Goal: Task Accomplishment & Management: Complete application form

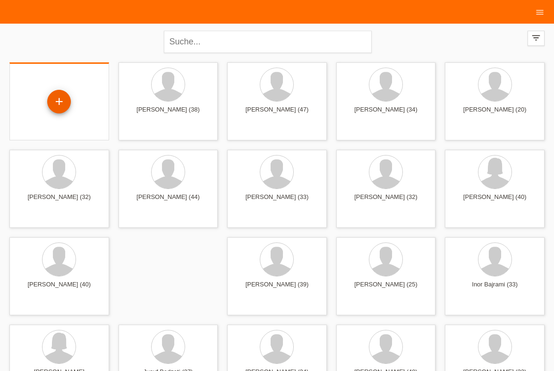
click at [58, 96] on div "+" at bounding box center [59, 101] width 23 height 16
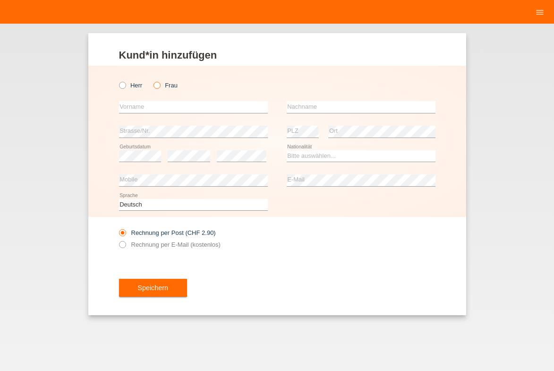
click at [152, 80] on icon at bounding box center [152, 80] width 0 height 0
click at [160, 87] on input "Frau" at bounding box center [156, 85] width 6 height 6
radio input "true"
click at [153, 108] on input "text" at bounding box center [193, 107] width 149 height 12
type input "Ana"
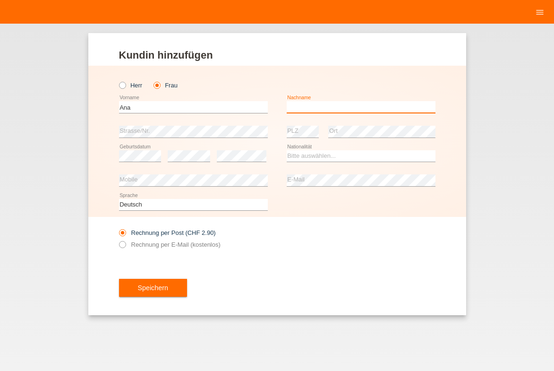
click at [297, 108] on input "text" at bounding box center [361, 107] width 149 height 12
type input "N"
type input "[PERSON_NAME]"
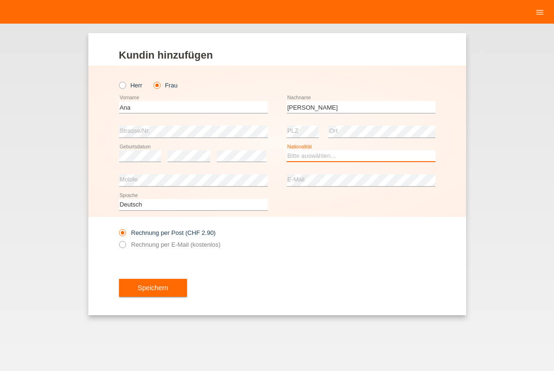
click at [319, 151] on select "Bitte auswählen... Schweiz Deutschland Liechtenstein Österreich ------------ Af…" at bounding box center [361, 155] width 149 height 11
select select "CH"
click at [0, 0] on option "Schweiz" at bounding box center [0, 0] width 0 height 0
click at [202, 245] on label "Rechnung per E-Mail (kostenlos)" at bounding box center [169, 244] width 101 height 7
click at [125, 245] on input "Rechnung per E-Mail (kostenlos)" at bounding box center [122, 247] width 6 height 12
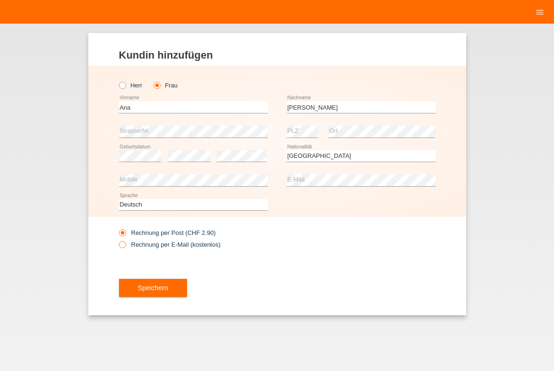
radio input "true"
click at [142, 286] on button "Speichern" at bounding box center [153, 287] width 68 height 18
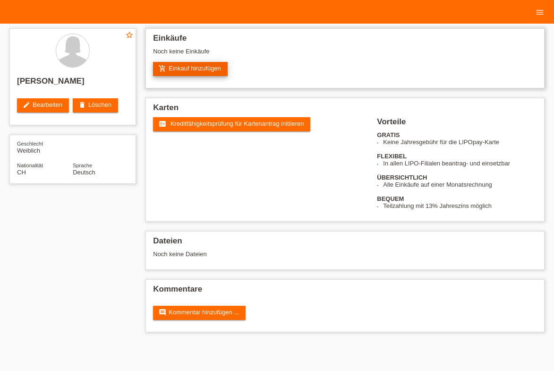
click at [203, 71] on link "add_shopping_cart Einkauf hinzufügen" at bounding box center [190, 69] width 75 height 14
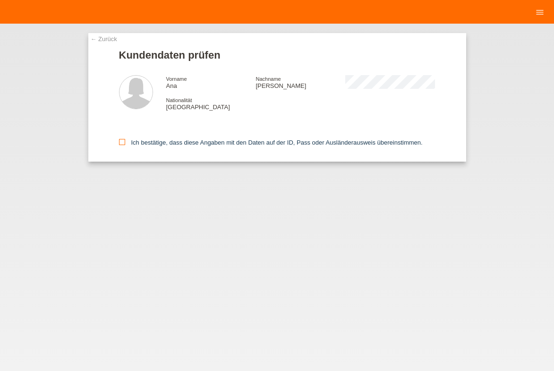
click at [168, 139] on label "Ich bestätige, dass diese Angaben mit den Daten auf der ID, Pass oder Ausländer…" at bounding box center [271, 142] width 304 height 7
click at [125, 139] on input "Ich bestätige, dass diese Angaben mit den Daten auf der ID, Pass oder Ausländer…" at bounding box center [122, 142] width 6 height 6
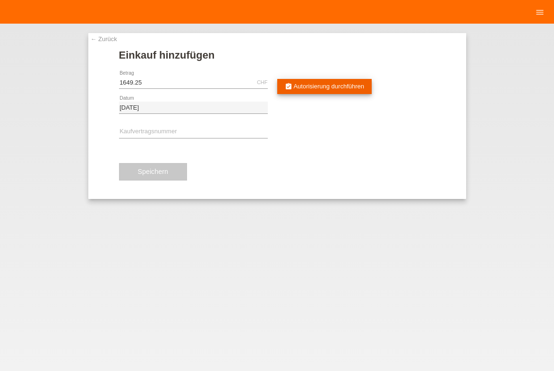
type input "1649.25"
click at [358, 91] on link "assignment_turned_in Autorisierung durchführen" at bounding box center [324, 86] width 95 height 15
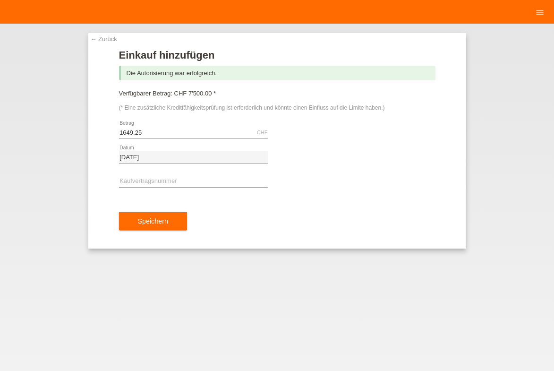
click at [100, 39] on link "← Zurück" at bounding box center [104, 38] width 26 height 7
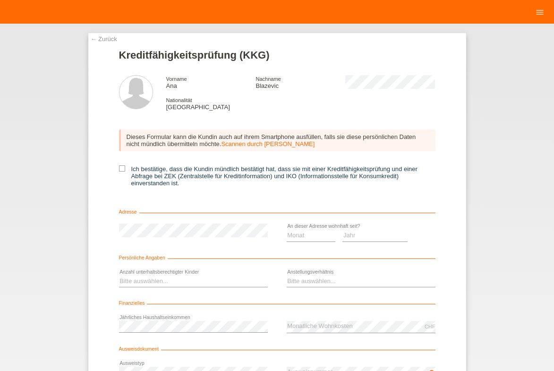
click at [216, 173] on label "Ich bestätige, dass die Kundin mündlich bestätigt hat, dass sie mit einer Kredi…" at bounding box center [277, 175] width 316 height 21
click at [125, 171] on input "Ich bestätige, dass die Kundin mündlich bestätigt hat, dass sie mit einer Kredi…" at bounding box center [122, 168] width 6 height 6
checkbox input "true"
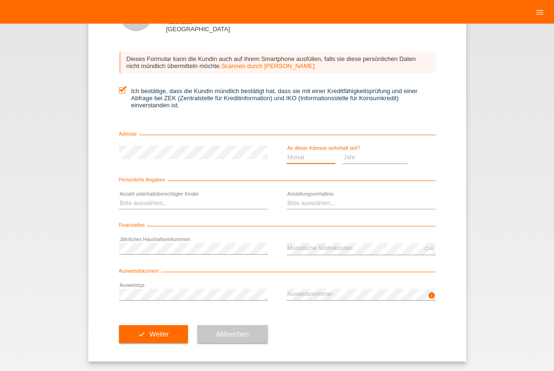
click at [317, 157] on select "Monat 01 02 03 04 05 06 07 08 09 10" at bounding box center [311, 157] width 49 height 11
click at [352, 155] on select "Jahr 2025 2024 2023 2022 2021 2020 2019 2018 2017 2016 2015 2014 2013 2012 2011…" at bounding box center [374, 157] width 65 height 11
click at [351, 156] on select "Jahr 2025 2024 2023 2022 2021 2020 2019 2018 2017 2016 2015 2014 2013 2012 2011…" at bounding box center [374, 157] width 65 height 11
select select "2003"
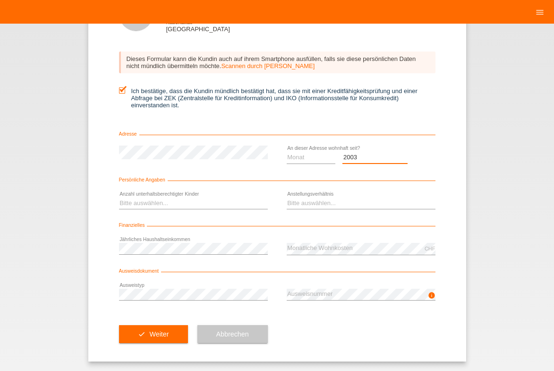
click at [0, 0] on option "2003" at bounding box center [0, 0] width 0 height 0
click at [319, 160] on select "Monat 01 02 03 04 05 06 07 08 09 10" at bounding box center [311, 157] width 49 height 11
select select "04"
click at [0, 0] on option "04" at bounding box center [0, 0] width 0 height 0
click at [212, 205] on select "Bitte auswählen... 0 1 2 3 4 5 6 7 8 9" at bounding box center [193, 202] width 149 height 11
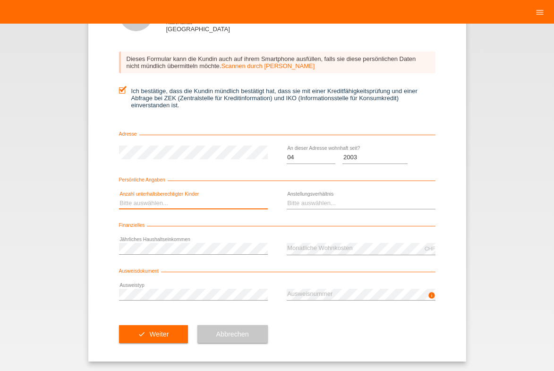
select select "0"
click at [0, 0] on option "0" at bounding box center [0, 0] width 0 height 0
click at [287, 210] on div "Bitte auswählen... Unbefristet Befristet Lehrling/Student Pensioniert Nicht arb…" at bounding box center [361, 203] width 149 height 24
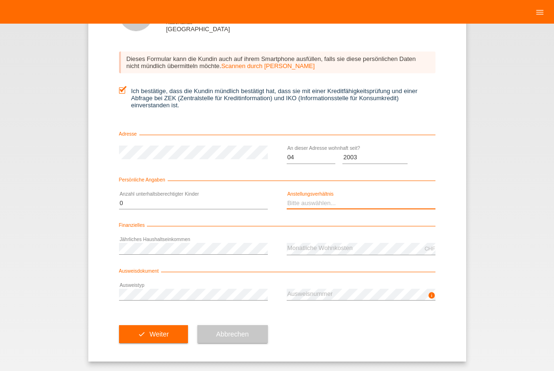
click at [294, 205] on select "Bitte auswählen... Unbefristet Befristet Lehrling/Student Pensioniert Nicht arb…" at bounding box center [361, 202] width 149 height 11
click at [339, 202] on select "Bitte auswählen... Unbefristet Befristet Lehrling/Student Pensioniert Nicht arb…" at bounding box center [361, 202] width 149 height 11
select select "UNLIMITED"
click at [0, 0] on option "Unbefristet" at bounding box center [0, 0] width 0 height 0
click at [243, 300] on icon at bounding box center [193, 300] width 149 height 0
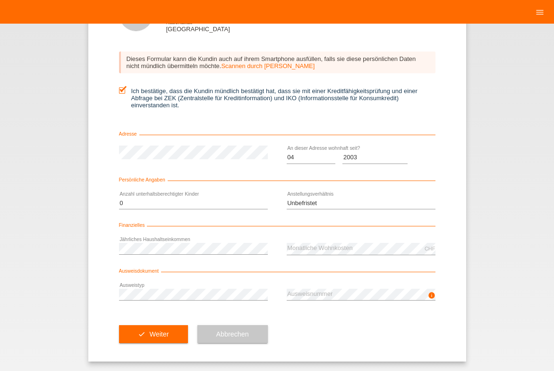
click at [336, 326] on div "check Weiter Abbrechen" at bounding box center [277, 333] width 316 height 55
click at [178, 342] on button "check Weiter" at bounding box center [153, 334] width 69 height 18
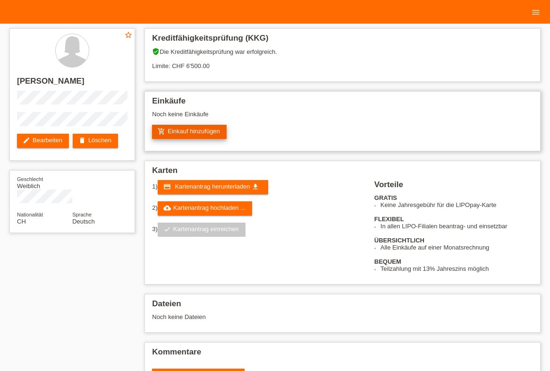
click at [196, 135] on link "add_shopping_cart Einkauf hinzufügen" at bounding box center [189, 132] width 75 height 14
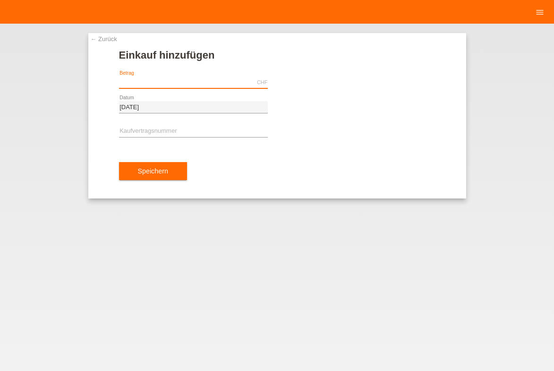
click at [207, 78] on input "text" at bounding box center [193, 82] width 149 height 12
type input "1649.25"
click at [233, 132] on input "text" at bounding box center [193, 132] width 149 height 12
type input "XB1PMG"
click at [221, 179] on div "Speichern" at bounding box center [277, 170] width 316 height 55
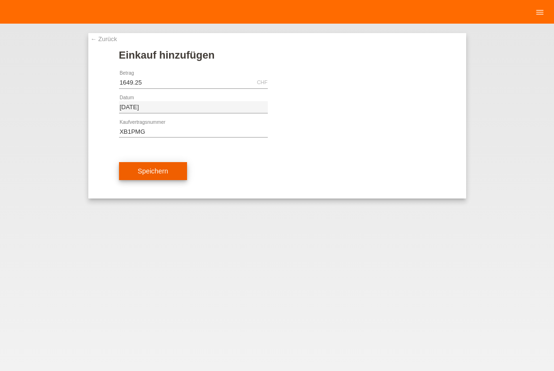
click at [181, 172] on button "Speichern" at bounding box center [153, 171] width 68 height 18
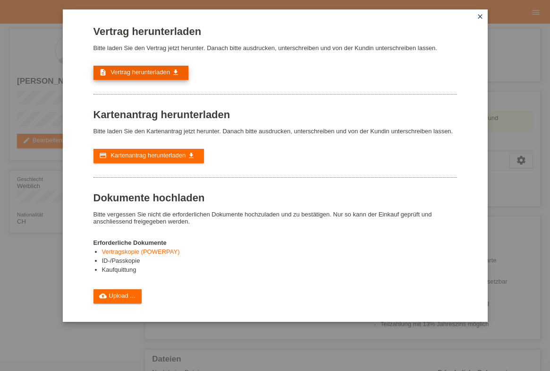
click at [175, 70] on icon "get_app" at bounding box center [176, 72] width 8 height 8
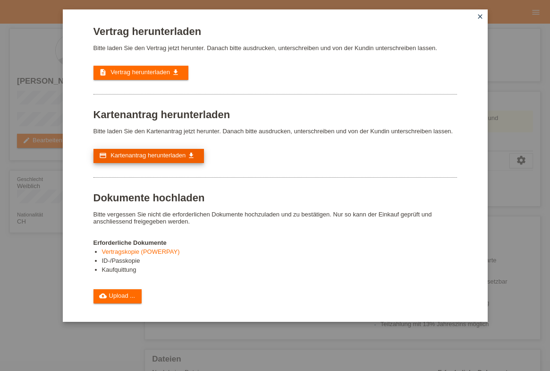
click at [193, 155] on icon "get_app" at bounding box center [191, 156] width 8 height 8
click at [483, 19] on icon "close" at bounding box center [480, 17] width 8 height 8
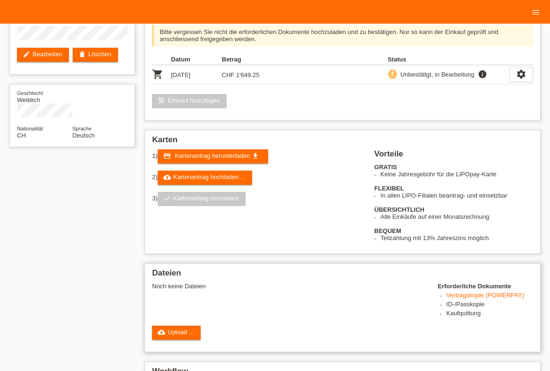
scroll to position [57, 0]
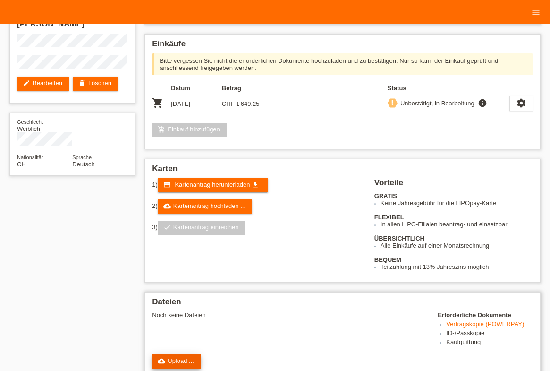
click at [181, 355] on link "cloud_upload Upload ..." at bounding box center [176, 361] width 49 height 14
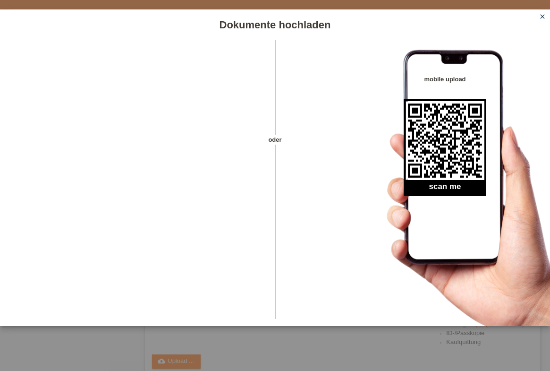
click at [541, 17] on icon "close" at bounding box center [543, 17] width 8 height 8
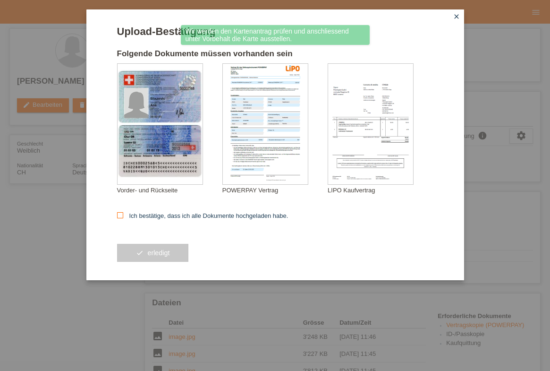
click at [196, 212] on label "Ich bestätige, dass ich alle Dokumente hochgeladen habe." at bounding box center [202, 215] width 171 height 7
click at [123, 212] on input "Ich bestätige, dass ich alle Dokumente hochgeladen habe." at bounding box center [120, 215] width 6 height 6
checkbox input "true"
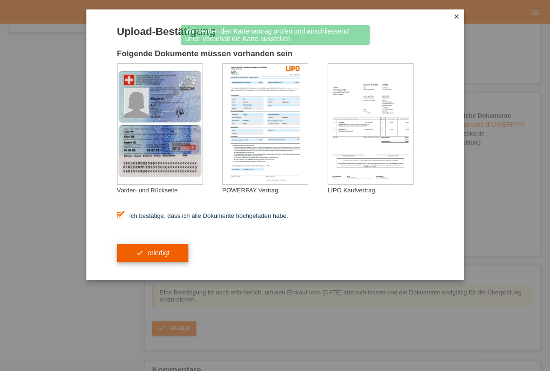
click at [177, 261] on button "check erledigt" at bounding box center [153, 253] width 72 height 18
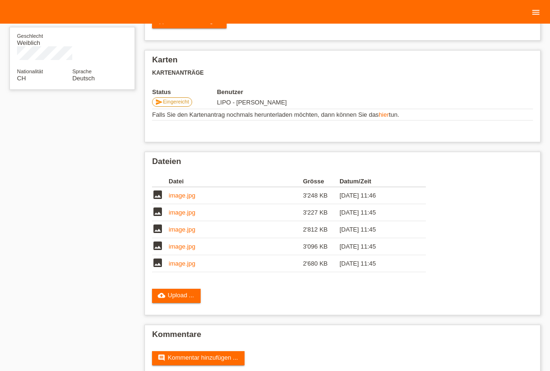
click at [536, 15] on icon "menu" at bounding box center [535, 12] width 9 height 9
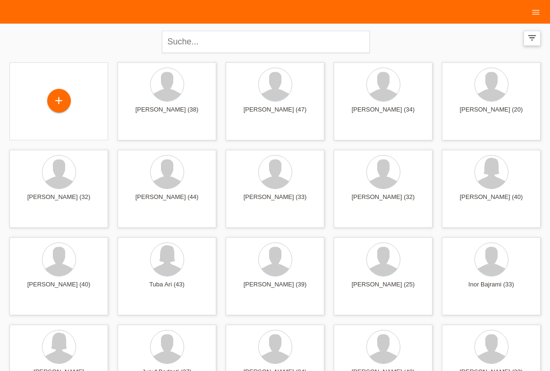
click at [533, 41] on icon "filter_list" at bounding box center [532, 38] width 10 height 10
drag, startPoint x: 447, startPoint y: 136, endPoint x: 479, endPoint y: 53, distance: 88.4
click at [501, 50] on div "close filter_list view_module Alle Kund*innen anzeigen star Markierte Kund*inne…" at bounding box center [275, 41] width 540 height 34
click at [290, 46] on input "text" at bounding box center [266, 42] width 208 height 22
type input "MARKOVIC"
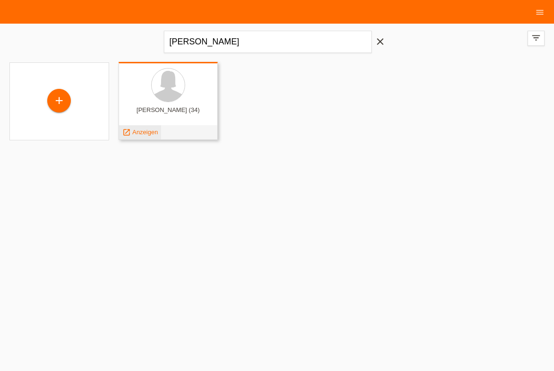
click at [129, 134] on icon "launch" at bounding box center [126, 132] width 8 height 8
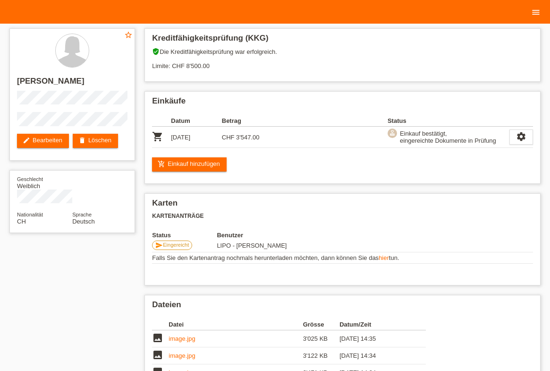
click at [537, 13] on icon "menu" at bounding box center [535, 12] width 9 height 9
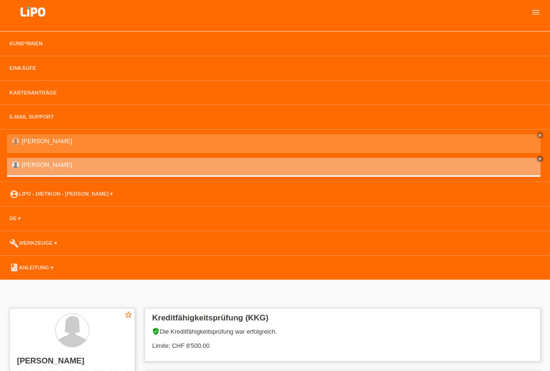
click at [36, 17] on img at bounding box center [32, 12] width 47 height 25
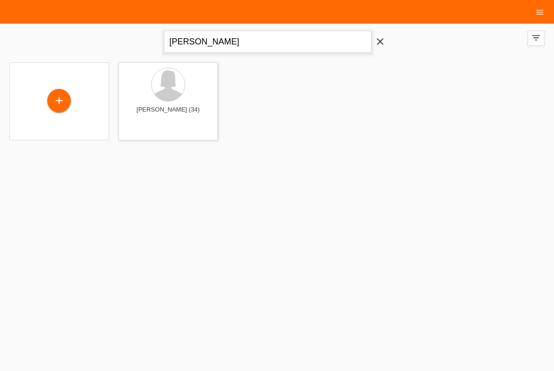
drag, startPoint x: 188, startPoint y: 35, endPoint x: 140, endPoint y: 23, distance: 49.3
click at [164, 31] on input "MARKOVIC" at bounding box center [268, 42] width 208 height 22
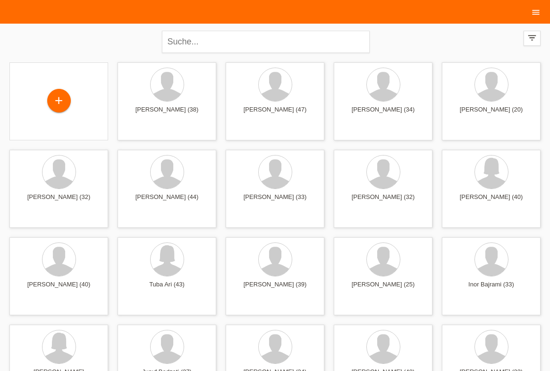
click at [539, 13] on icon "menu" at bounding box center [535, 12] width 9 height 9
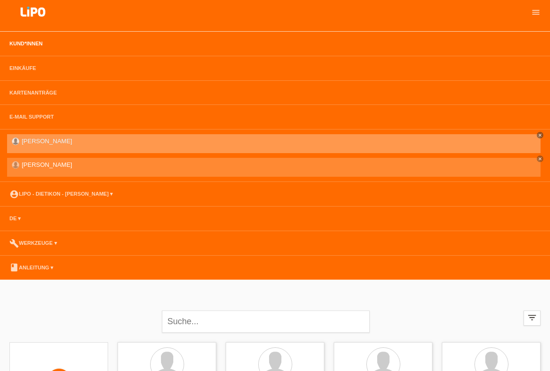
click at [541, 135] on icon "close" at bounding box center [540, 135] width 5 height 5
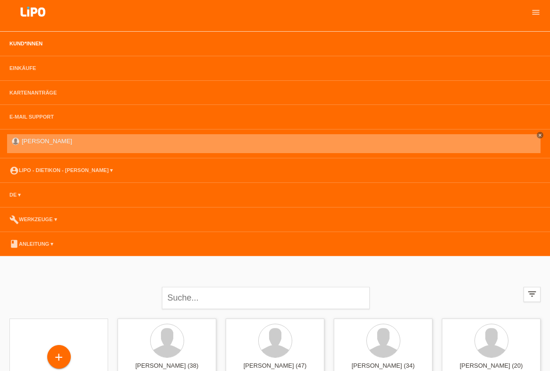
click at [539, 133] on icon "close" at bounding box center [540, 135] width 5 height 5
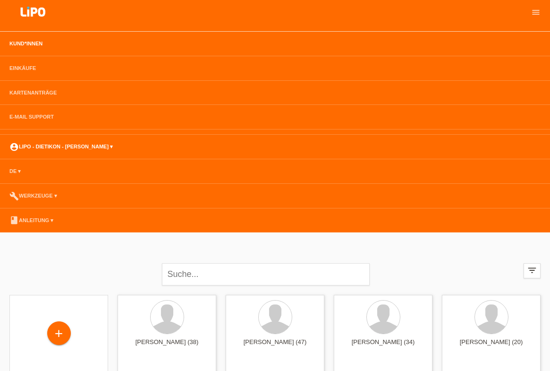
click at [52, 149] on link "account_circle LIPO - Dietikon - Mohammed Khan ▾" at bounding box center [61, 146] width 113 height 6
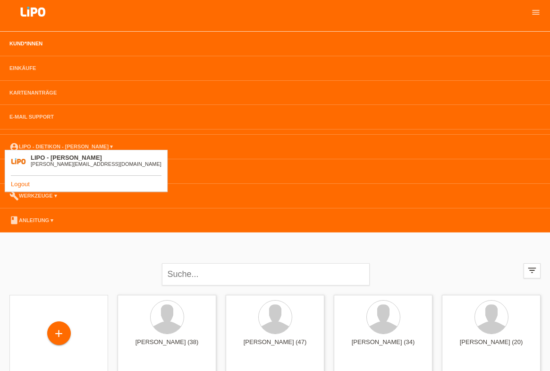
click at [21, 185] on link "Logout" at bounding box center [20, 183] width 19 height 7
